Goal: Task Accomplishment & Management: Use online tool/utility

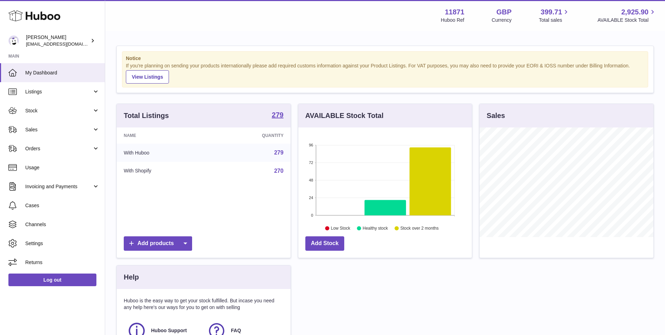
scroll to position [109, 174]
click at [58, 108] on span "Stock" at bounding box center [58, 110] width 67 height 7
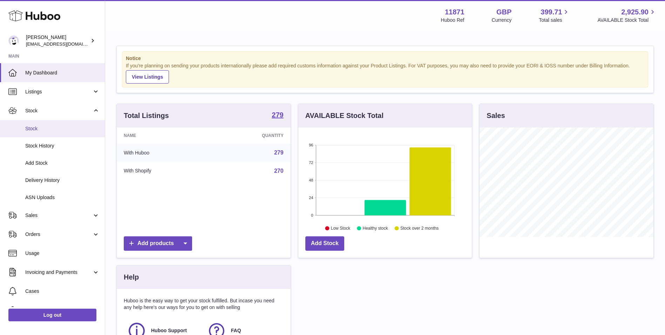
click at [51, 129] on span "Stock" at bounding box center [62, 128] width 74 height 7
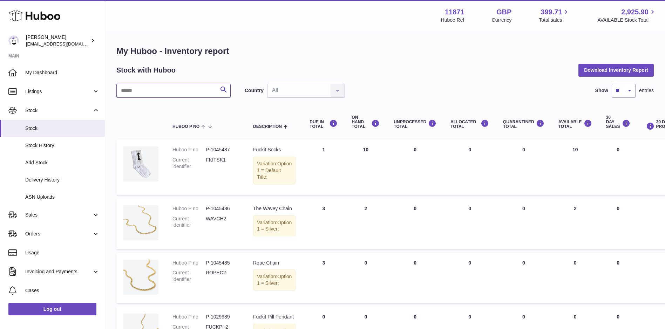
click at [163, 92] on input "text" at bounding box center [173, 91] width 114 height 14
click at [163, 91] on input "text" at bounding box center [173, 91] width 114 height 14
paste input "******"
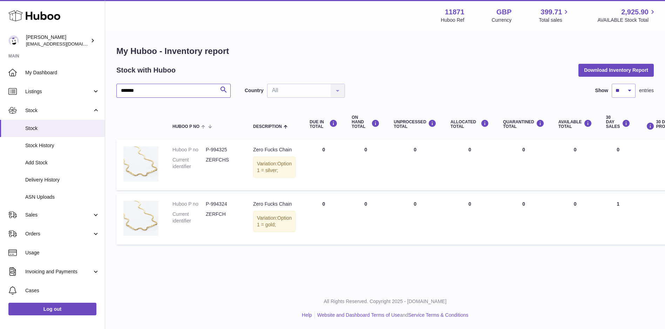
scroll to position [5, 0]
type input "******"
drag, startPoint x: 204, startPoint y: 209, endPoint x: 221, endPoint y: 224, distance: 22.3
click at [221, 224] on dl "Huboo P no P-994324 Current identifier ZERFCH" at bounding box center [206, 214] width 67 height 27
drag, startPoint x: 221, startPoint y: 224, endPoint x: 237, endPoint y: 224, distance: 16.8
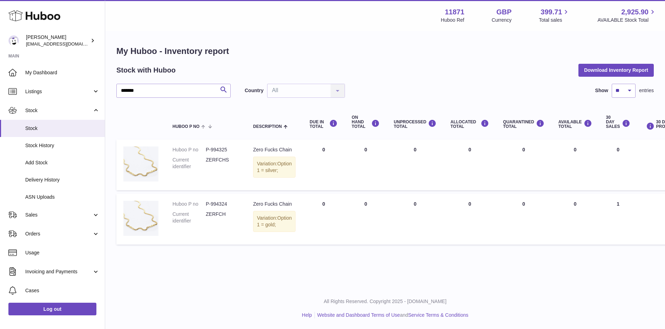
click at [237, 224] on dd "ZERFCH" at bounding box center [222, 217] width 33 height 13
drag, startPoint x: 225, startPoint y: 219, endPoint x: 206, endPoint y: 222, distance: 19.1
click at [206, 222] on dd "ZERFCH" at bounding box center [222, 217] width 33 height 13
copy dd "ZERFCH"
drag, startPoint x: 229, startPoint y: 212, endPoint x: 203, endPoint y: 211, distance: 25.6
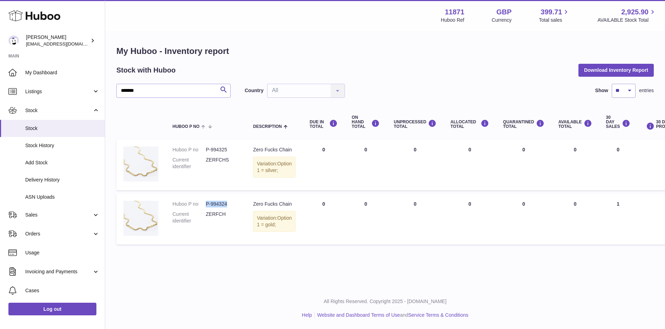
click at [203, 211] on dl "Huboo P no P-994324 Current identifier ZERFCH" at bounding box center [206, 214] width 67 height 27
copy dl "P-994324"
